Goal: Task Accomplishment & Management: Use online tool/utility

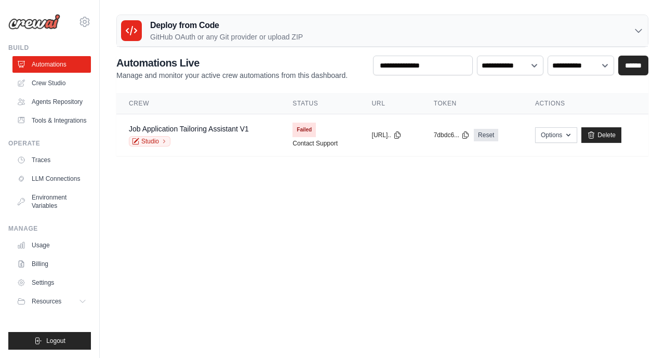
click at [56, 84] on link "Crew Studio" at bounding box center [51, 83] width 79 height 17
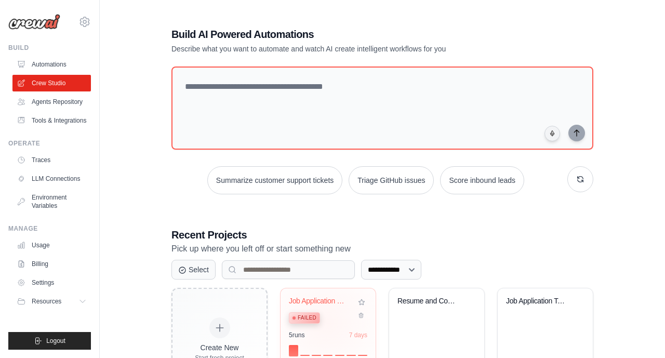
click at [326, 322] on div "Failed" at bounding box center [320, 317] width 63 height 14
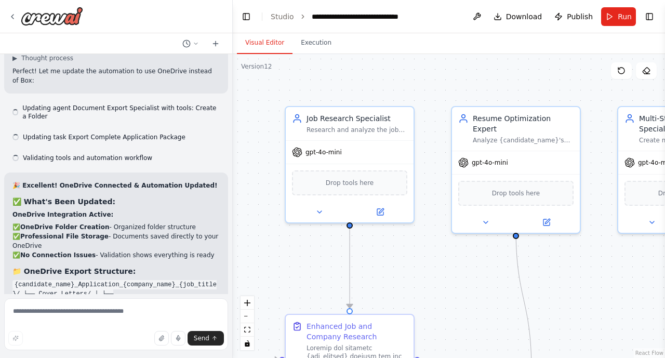
scroll to position [20320, 0]
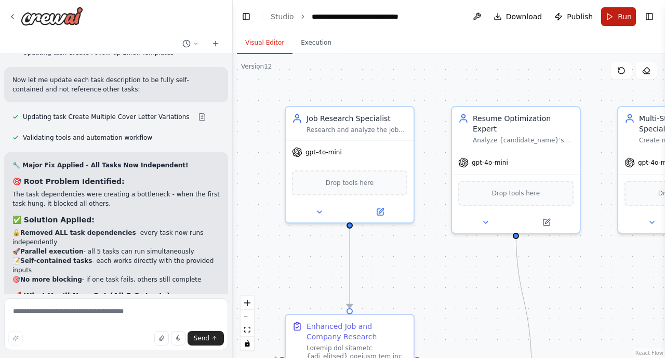
click at [621, 20] on span "Run" at bounding box center [625, 16] width 14 height 10
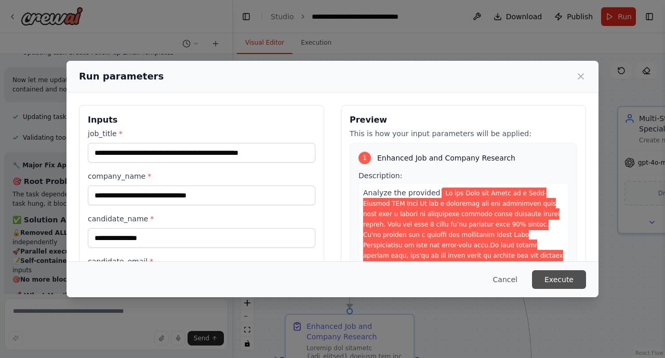
click at [563, 282] on button "Execute" at bounding box center [559, 279] width 54 height 19
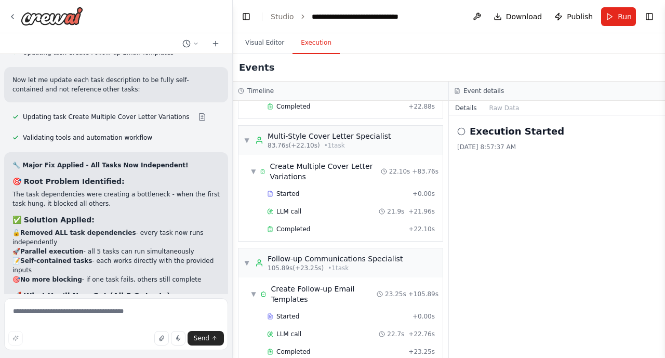
scroll to position [20404, 0]
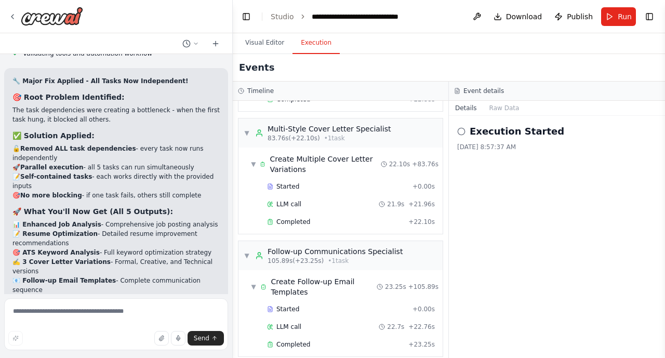
drag, startPoint x: 446, startPoint y: 266, endPoint x: 446, endPoint y: 246, distance: 19.8
click at [446, 272] on div "▼ Job Research Specialist 6.35s (+26.00s) • 1 task ▼ Enhanced Job and Company R…" at bounding box center [341, 229] width 216 height 257
click at [572, 15] on span "Publish" at bounding box center [580, 16] width 26 height 10
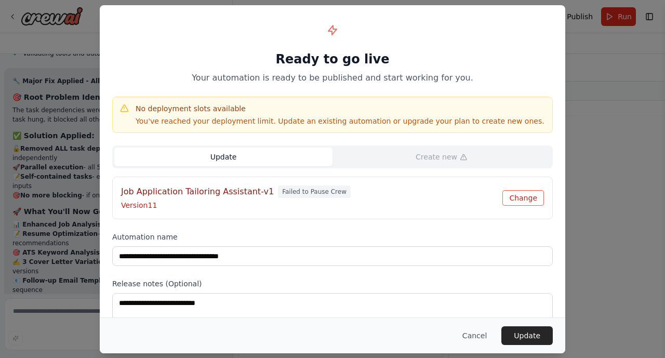
click at [526, 195] on button "Change" at bounding box center [524, 198] width 42 height 16
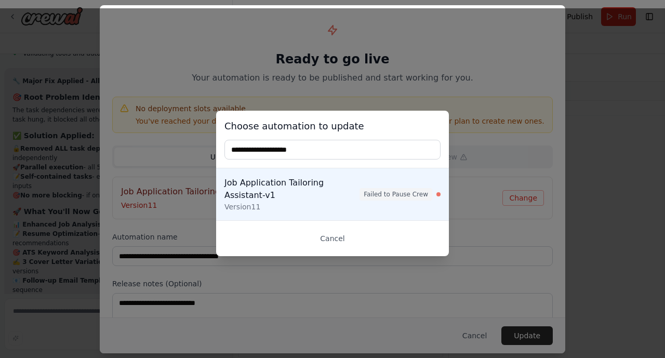
click at [338, 252] on div "Cancel" at bounding box center [332, 238] width 233 height 36
click at [337, 238] on button "Cancel" at bounding box center [333, 238] width 216 height 19
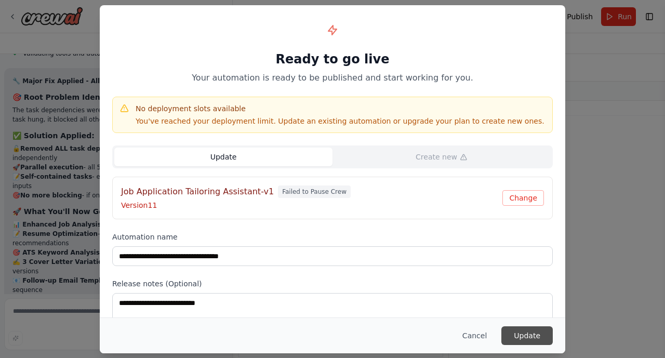
click at [528, 332] on button "Update" at bounding box center [527, 335] width 51 height 19
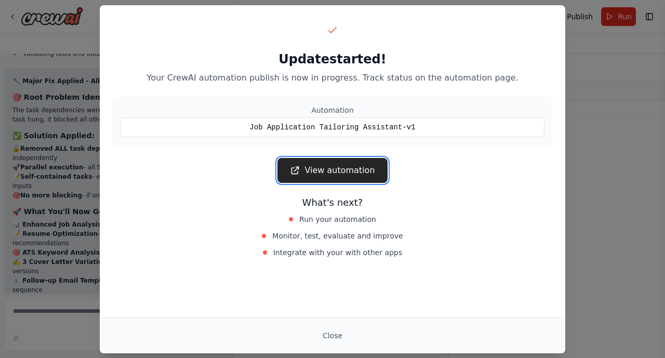
click at [331, 172] on link "View automation" at bounding box center [333, 170] width 110 height 25
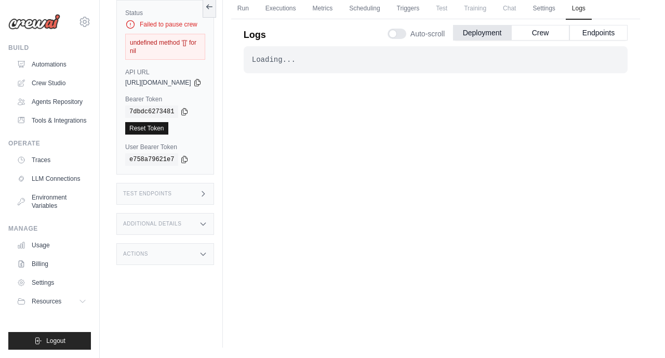
click at [145, 122] on link "Reset Token" at bounding box center [146, 128] width 43 height 12
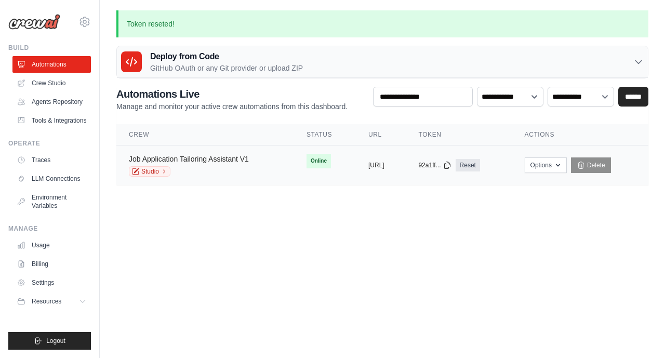
click at [213, 158] on link "Job Application Tailoring Assistant V1" at bounding box center [189, 159] width 120 height 8
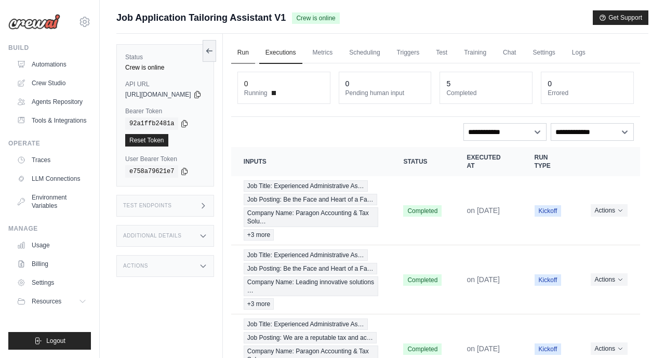
click at [255, 55] on link "Run" at bounding box center [243, 53] width 24 height 22
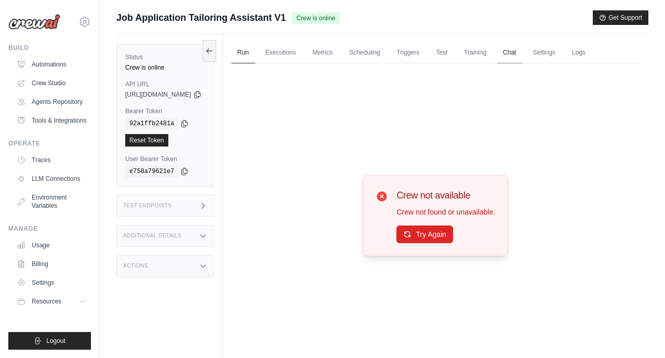
click at [522, 56] on link "Chat" at bounding box center [509, 53] width 25 height 22
click at [165, 207] on h3 "Test Endpoints" at bounding box center [147, 206] width 49 height 6
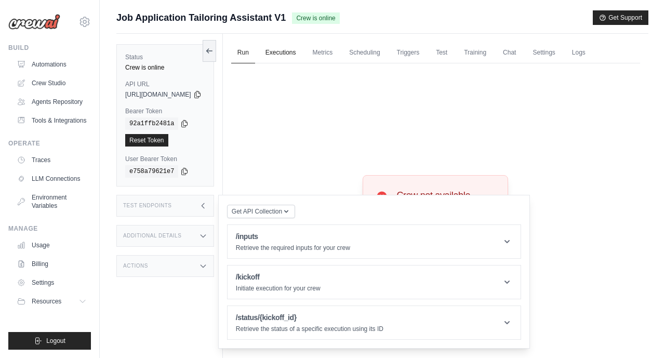
click at [303, 56] on link "Executions" at bounding box center [280, 53] width 43 height 22
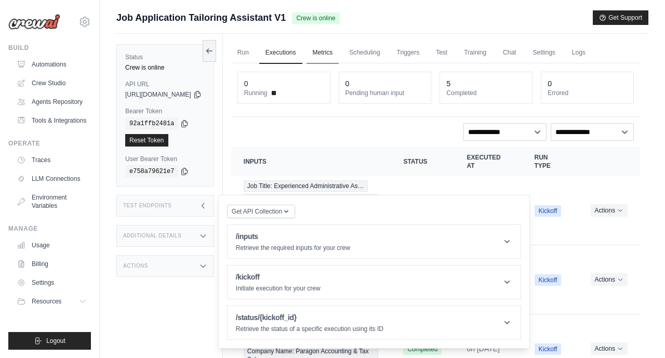
click at [339, 56] on link "Metrics" at bounding box center [323, 53] width 33 height 22
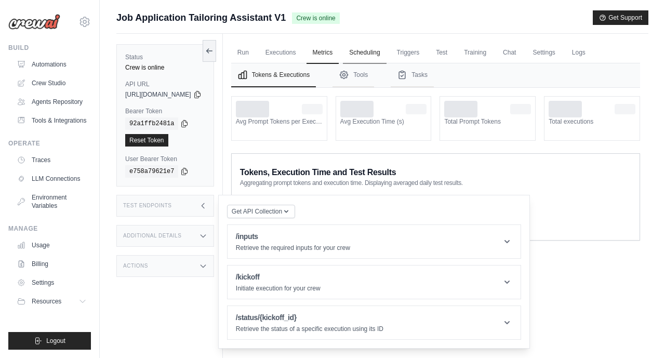
click at [386, 54] on link "Scheduling" at bounding box center [364, 53] width 43 height 22
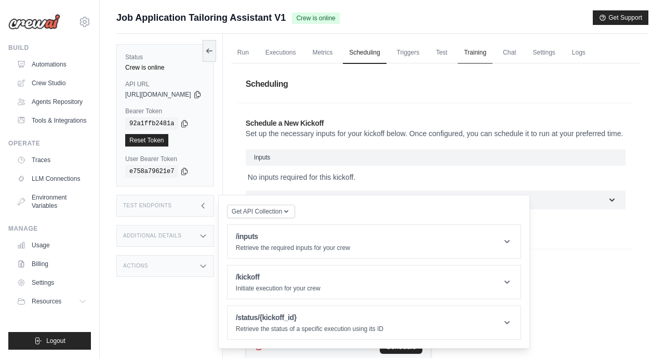
click at [493, 53] on link "Training" at bounding box center [475, 53] width 35 height 22
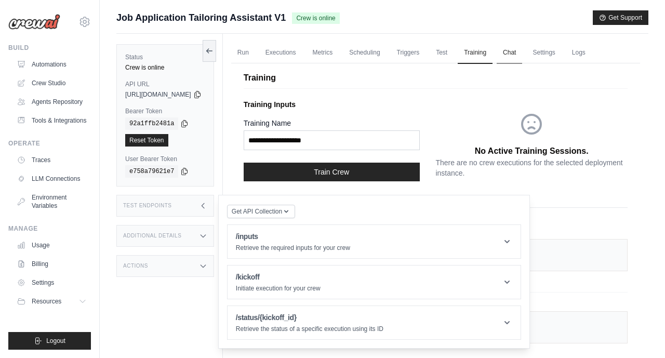
click at [522, 52] on link "Chat" at bounding box center [509, 53] width 25 height 22
click at [43, 81] on link "Crew Studio" at bounding box center [53, 83] width 79 height 17
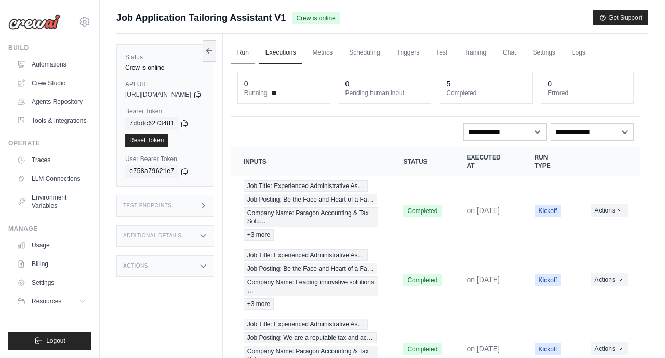
click at [255, 56] on link "Run" at bounding box center [243, 53] width 24 height 22
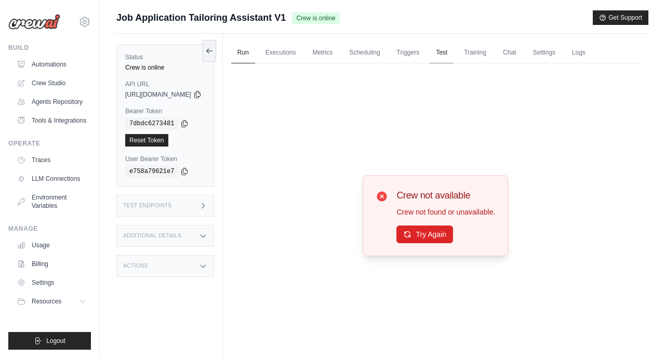
click at [454, 50] on link "Test" at bounding box center [442, 53] width 24 height 22
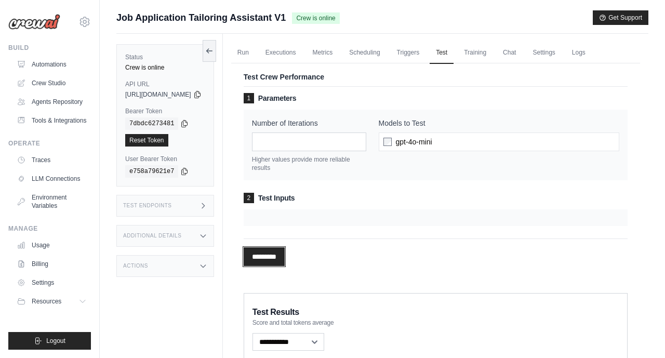
click at [285, 262] on input "*********" at bounding box center [264, 256] width 41 height 19
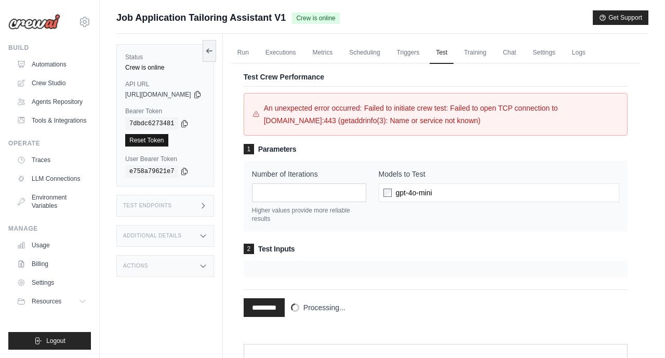
click at [136, 142] on link "Reset Token" at bounding box center [146, 140] width 43 height 12
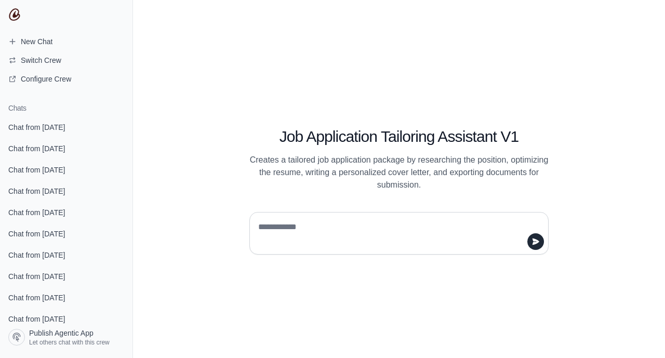
type textarea "*"
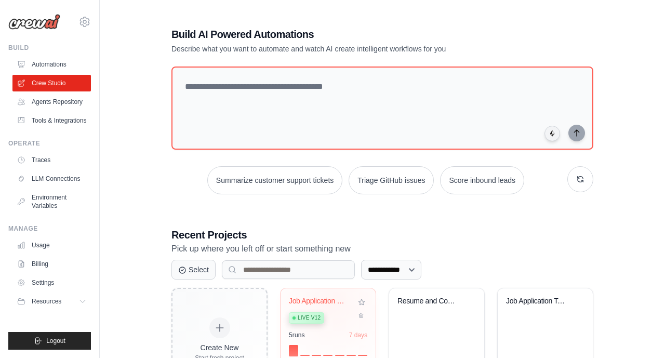
click at [333, 303] on div "Job Application Content Generator" at bounding box center [320, 301] width 63 height 9
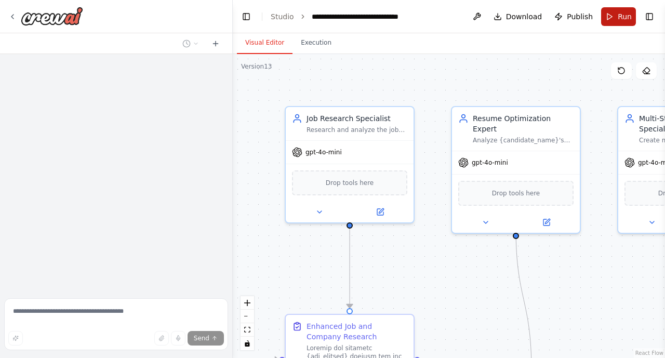
click at [624, 19] on span "Run" at bounding box center [625, 16] width 14 height 10
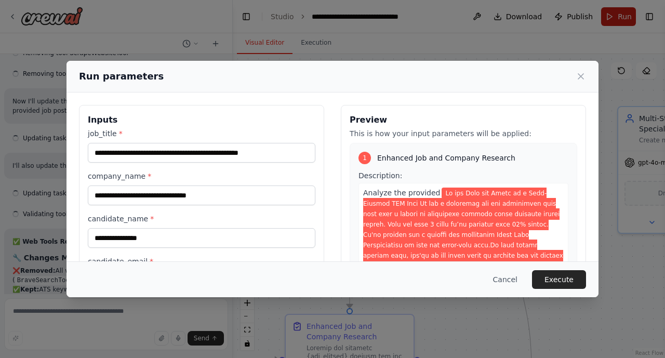
scroll to position [20320, 0]
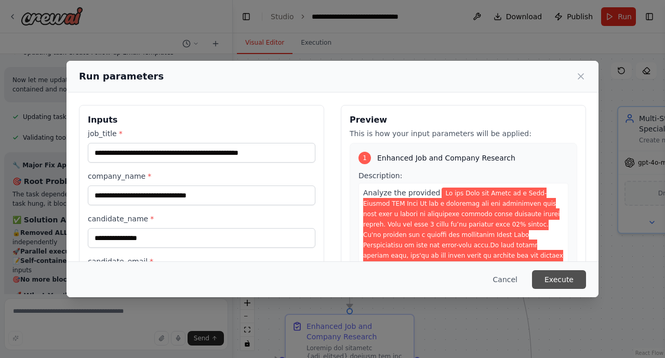
click at [558, 287] on button "Execute" at bounding box center [559, 279] width 54 height 19
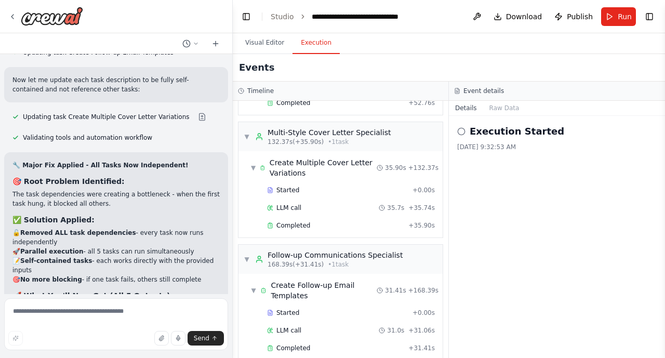
scroll to position [20404, 0]
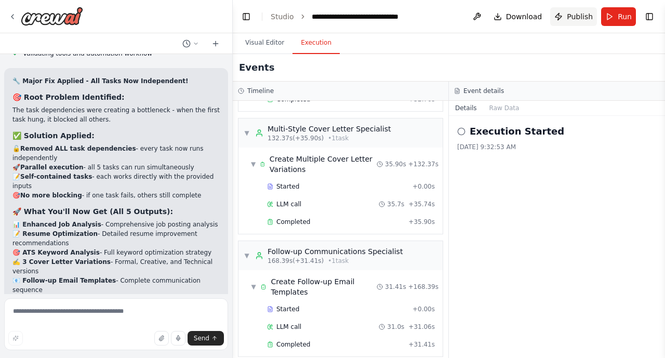
click at [578, 24] on button "Publish" at bounding box center [574, 16] width 47 height 19
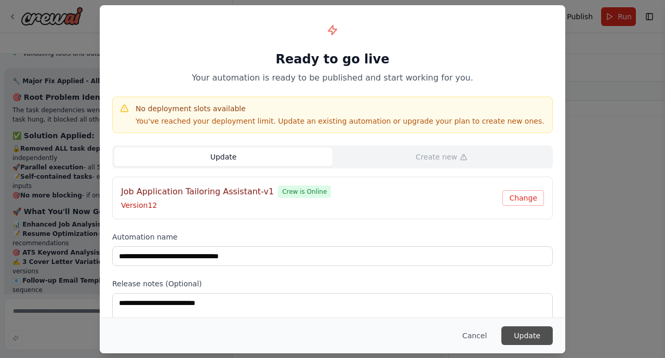
click at [539, 334] on button "Update" at bounding box center [527, 335] width 51 height 19
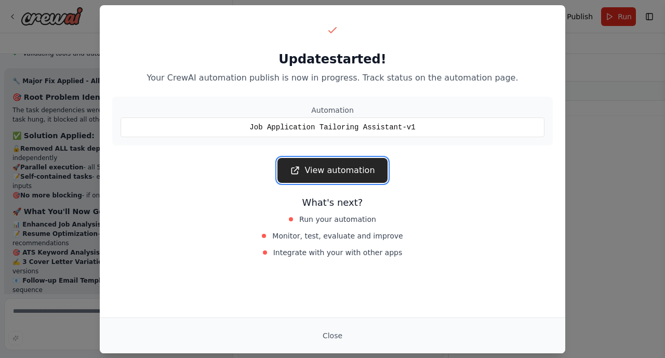
click at [344, 171] on link "View automation" at bounding box center [333, 170] width 110 height 25
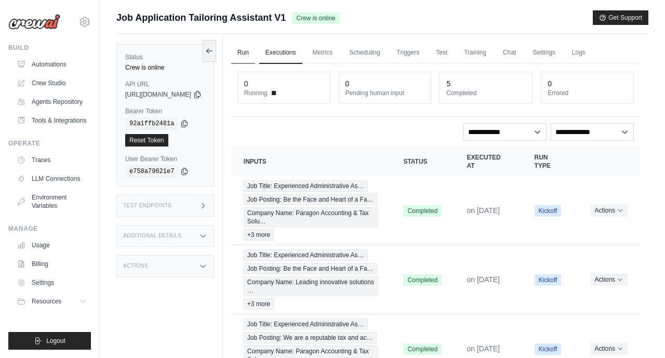
click at [255, 56] on link "Run" at bounding box center [243, 53] width 24 height 22
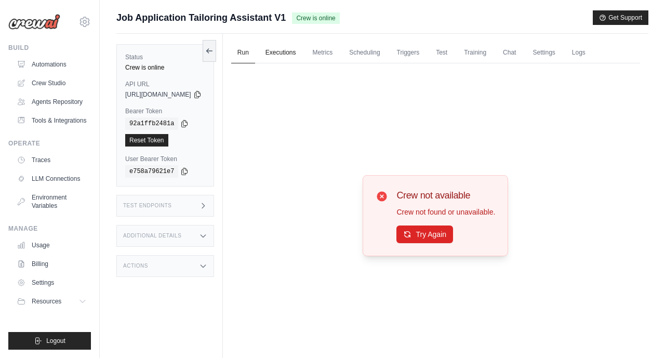
click at [302, 54] on link "Executions" at bounding box center [280, 53] width 43 height 22
